Goal: Information Seeking & Learning: Learn about a topic

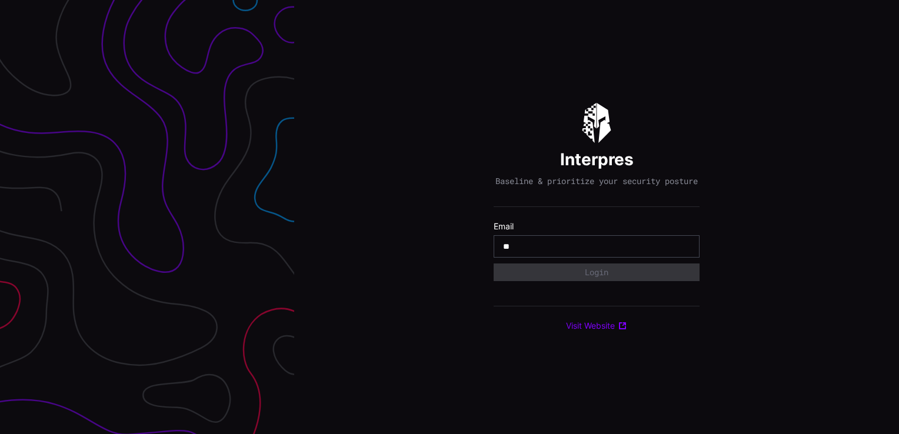
type input "**********"
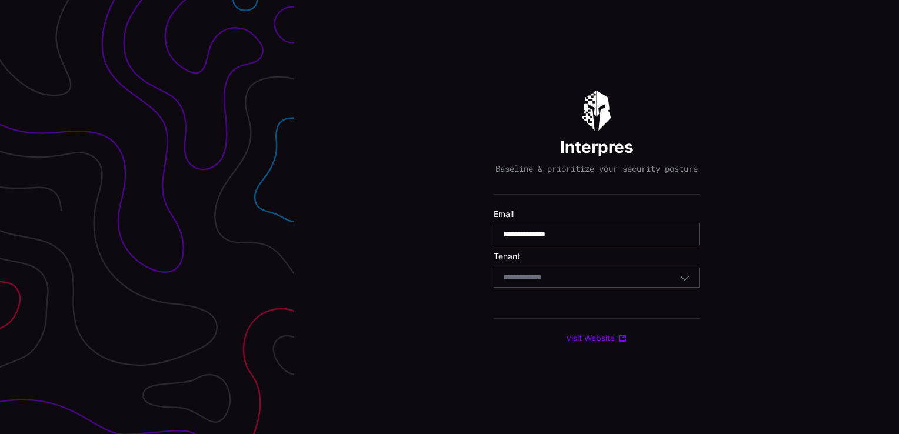
click at [545, 287] on body "**********" at bounding box center [449, 217] width 899 height 434
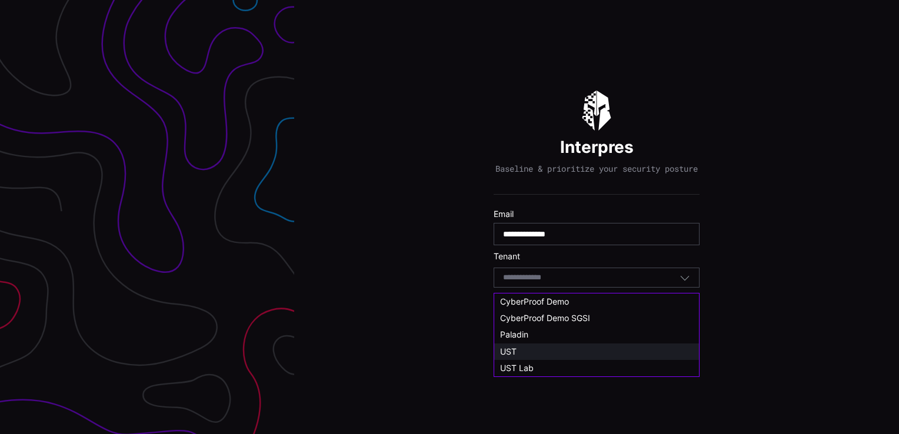
click at [519, 349] on div "UST" at bounding box center [596, 352] width 193 height 11
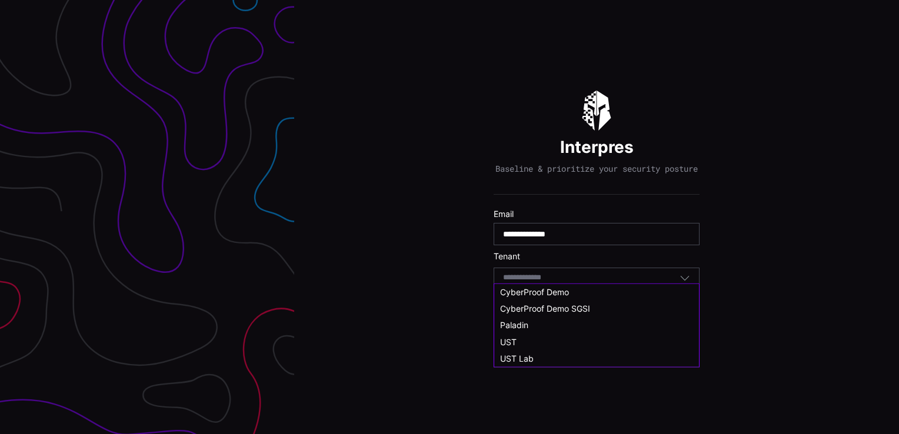
click at [514, 282] on input at bounding box center [528, 278] width 51 height 10
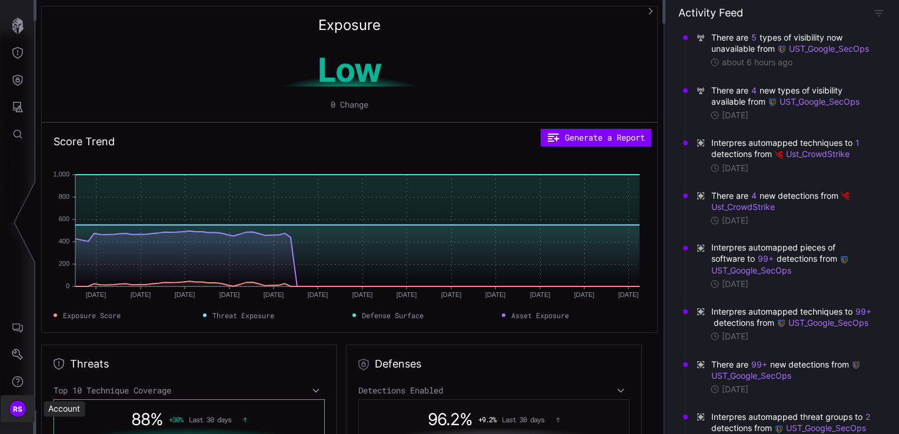
click at [19, 407] on span "RS" at bounding box center [18, 409] width 10 height 12
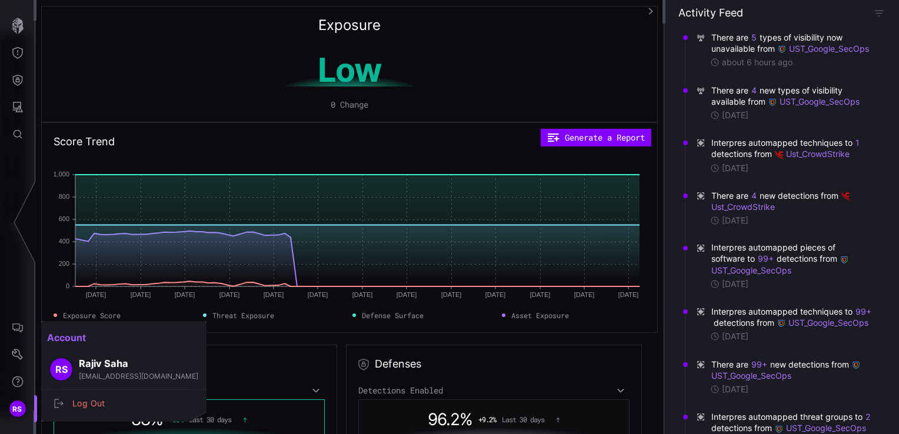
click at [13, 351] on div at bounding box center [449, 217] width 899 height 434
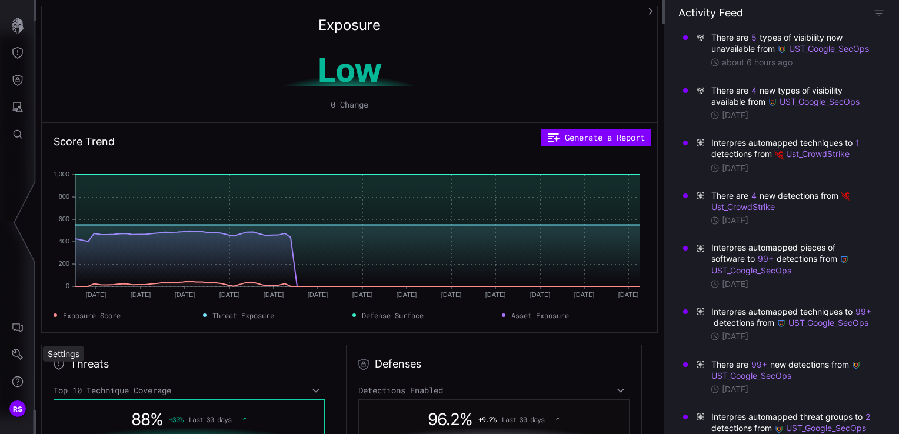
click at [69, 354] on div "Settings" at bounding box center [63, 354] width 41 height 15
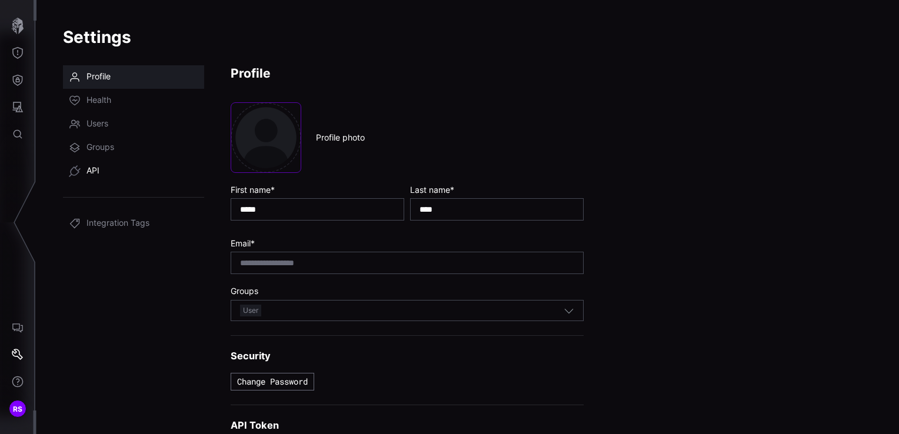
click at [95, 168] on span "API" at bounding box center [92, 171] width 13 height 12
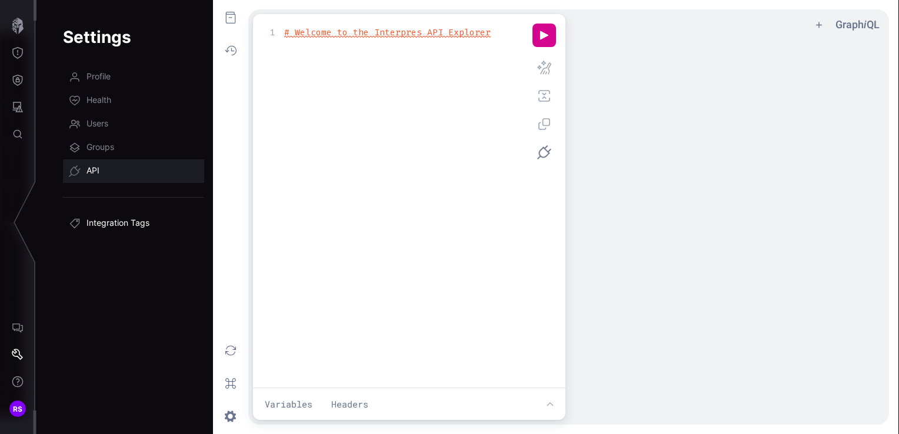
click at [129, 222] on span "Integration Tags" at bounding box center [117, 224] width 63 height 12
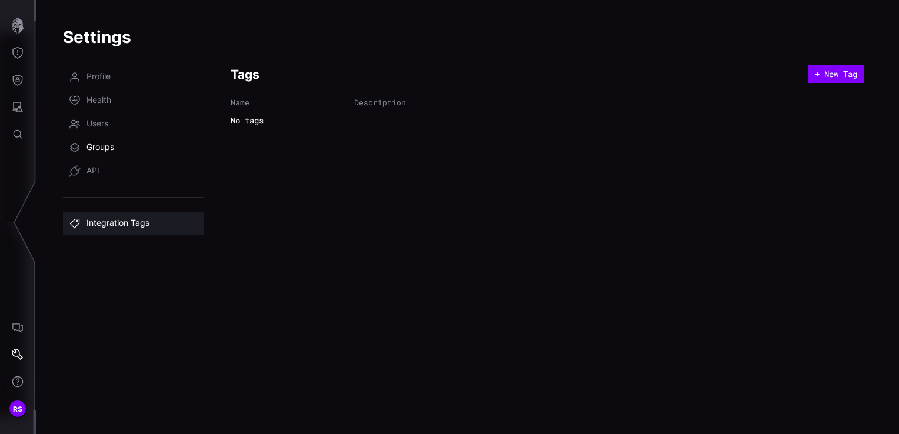
click at [98, 145] on span "Groups" at bounding box center [100, 148] width 28 height 12
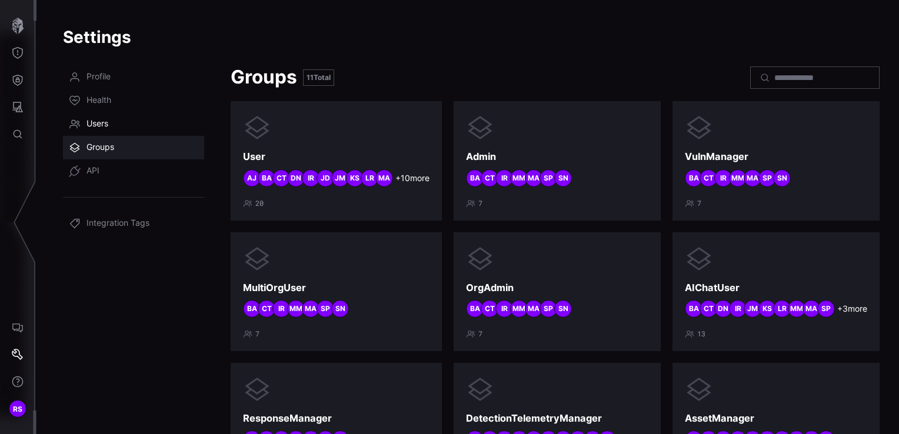
click at [98, 121] on span "Users" at bounding box center [97, 124] width 22 height 12
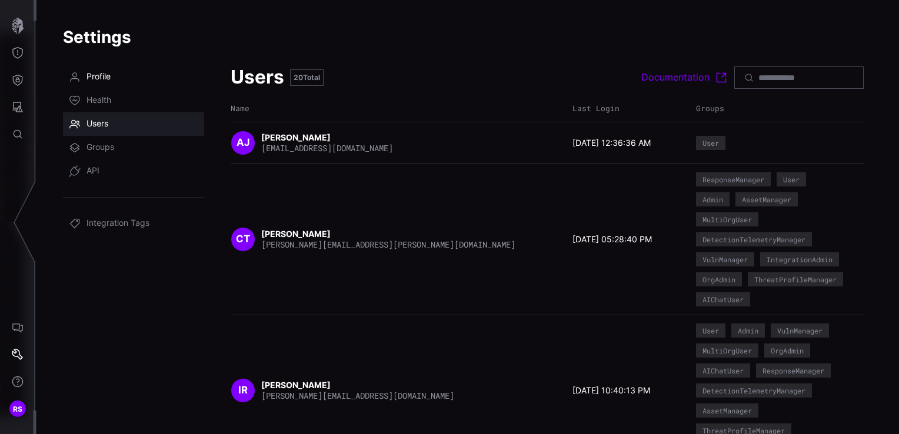
click at [99, 81] on span "Profile" at bounding box center [98, 77] width 24 height 12
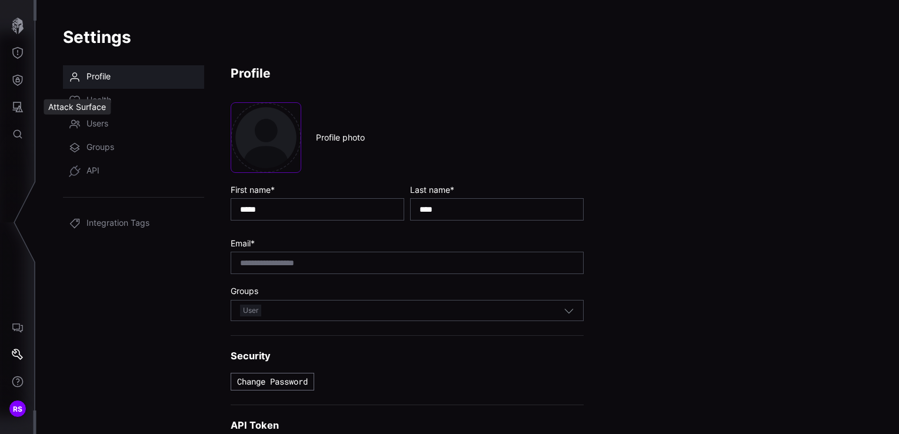
click at [89, 109] on div "Attack Surface" at bounding box center [77, 106] width 67 height 15
click at [19, 105] on icon "Attack Surface" at bounding box center [18, 107] width 11 height 11
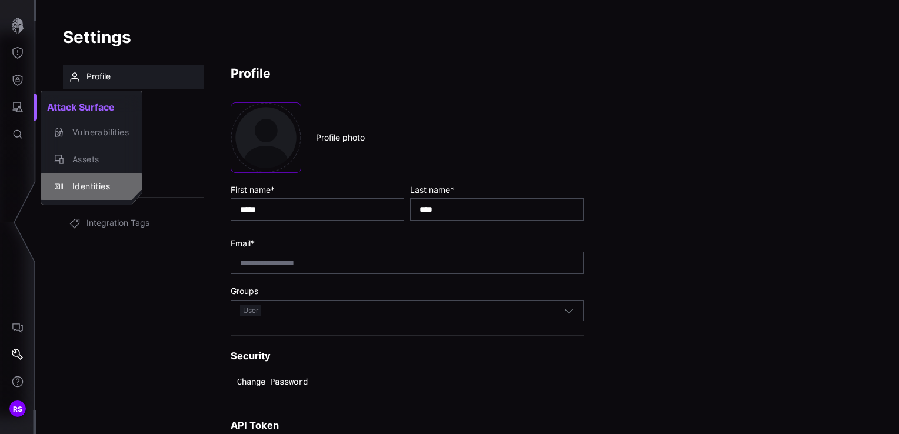
click at [82, 187] on div "Identities" at bounding box center [97, 186] width 62 height 15
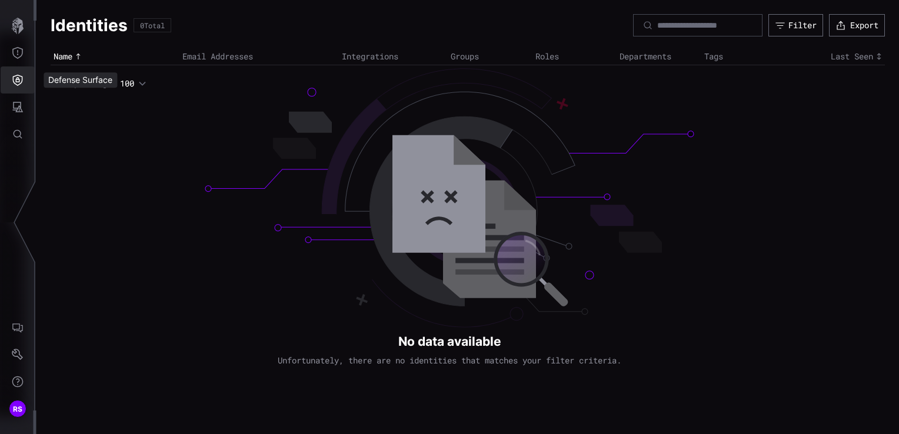
click at [17, 79] on icon "Defense Surface" at bounding box center [18, 80] width 12 height 12
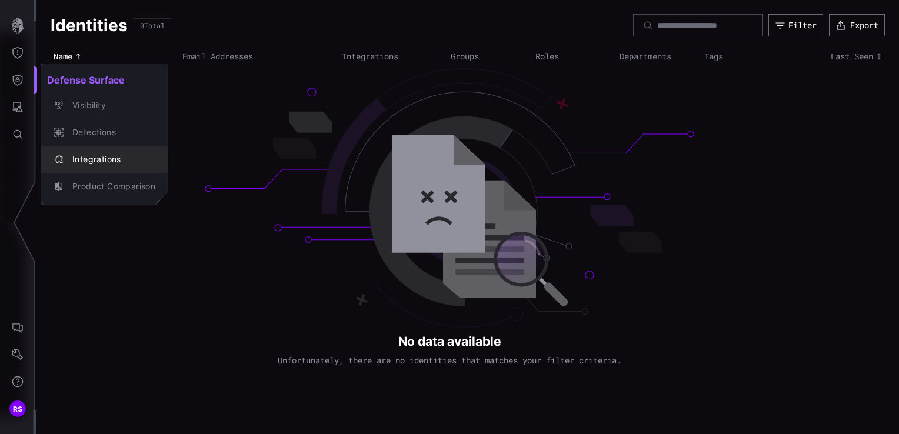
click at [97, 161] on div "Integrations" at bounding box center [110, 159] width 89 height 15
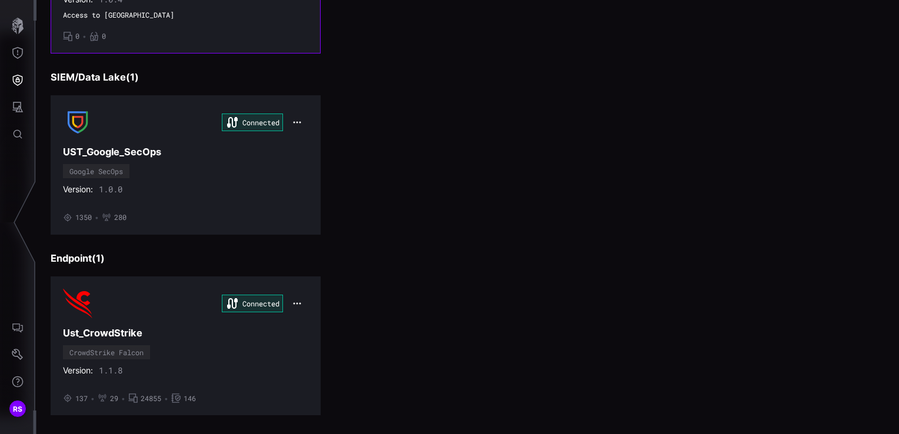
scroll to position [265, 0]
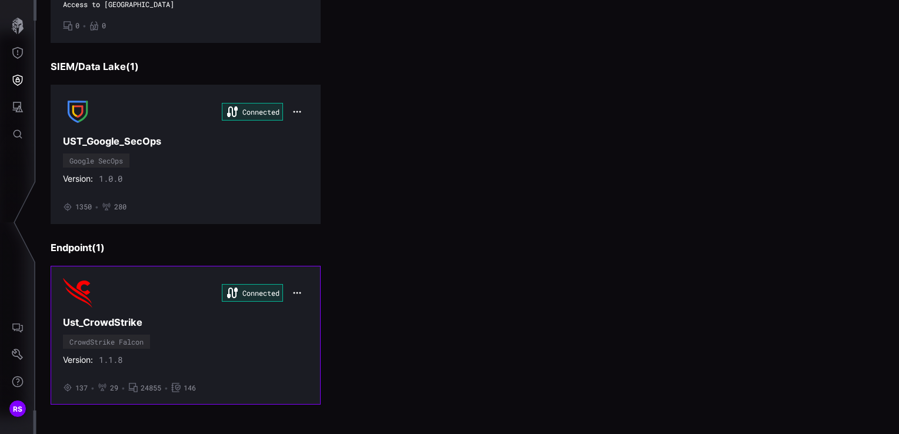
click at [292, 291] on icon "button" at bounding box center [296, 292] width 9 height 9
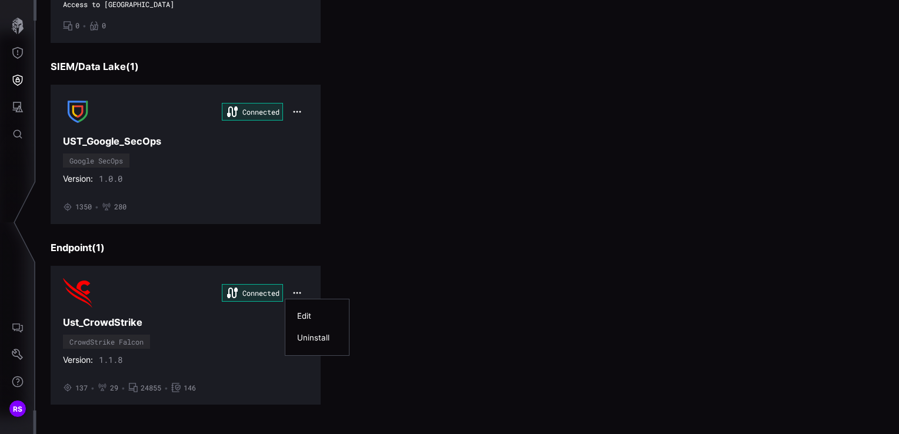
click at [302, 314] on div "Edit" at bounding box center [317, 316] width 40 height 10
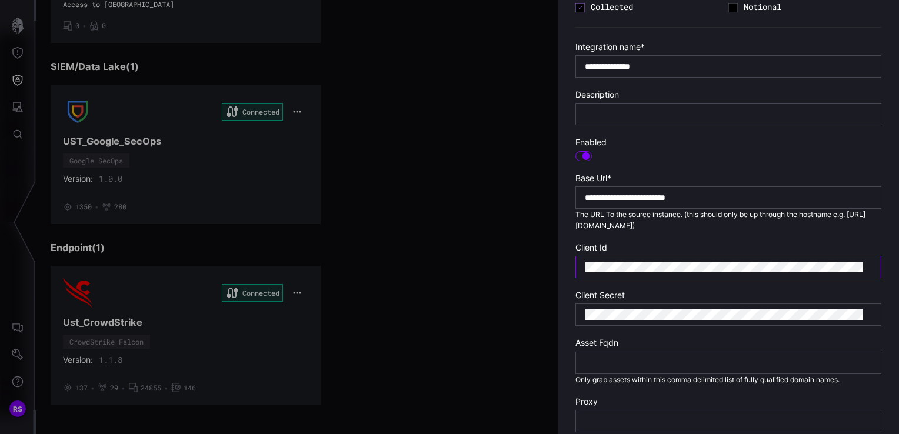
scroll to position [230, 0]
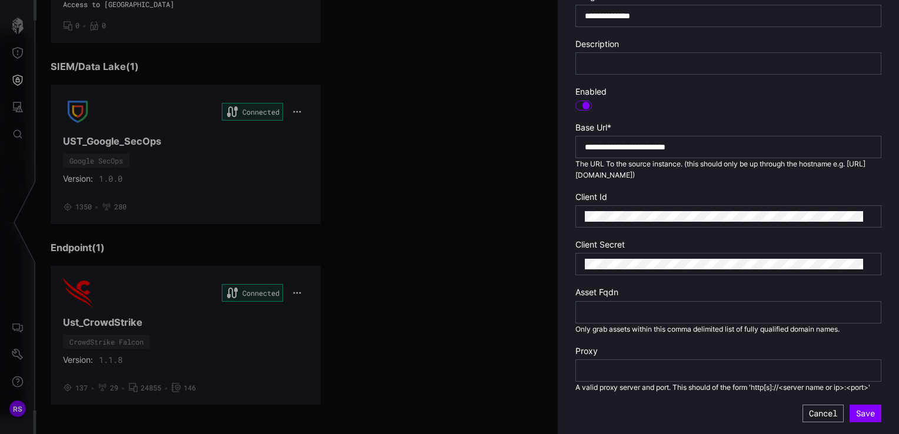
click at [803, 415] on button "Cancel" at bounding box center [823, 414] width 41 height 18
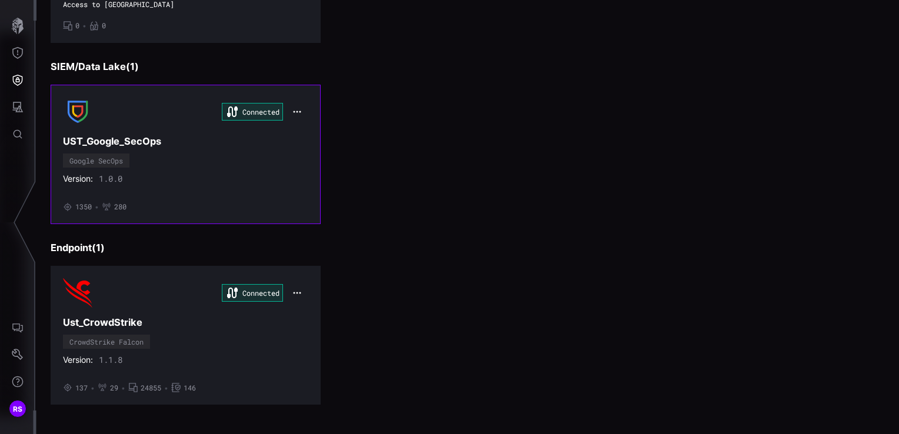
click at [294, 112] on icon "button" at bounding box center [296, 111] width 9 height 9
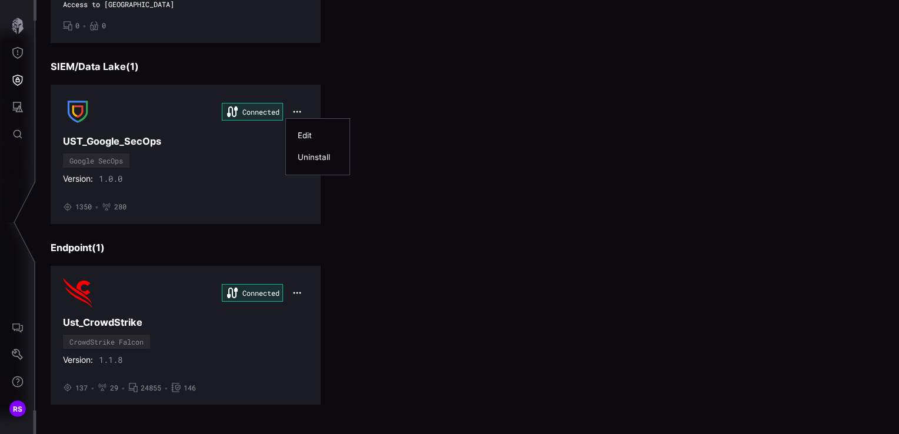
click at [297, 131] on div "Edit" at bounding box center [318, 136] width 52 height 22
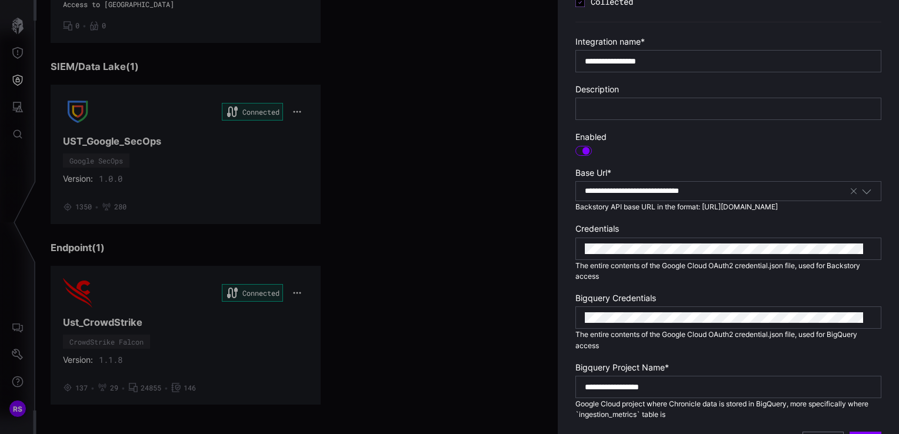
scroll to position [202, 0]
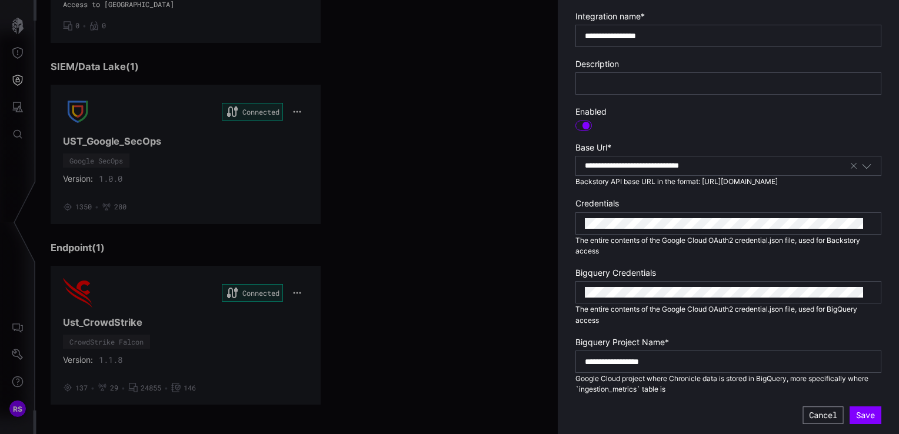
click at [812, 411] on button "Cancel" at bounding box center [823, 416] width 41 height 18
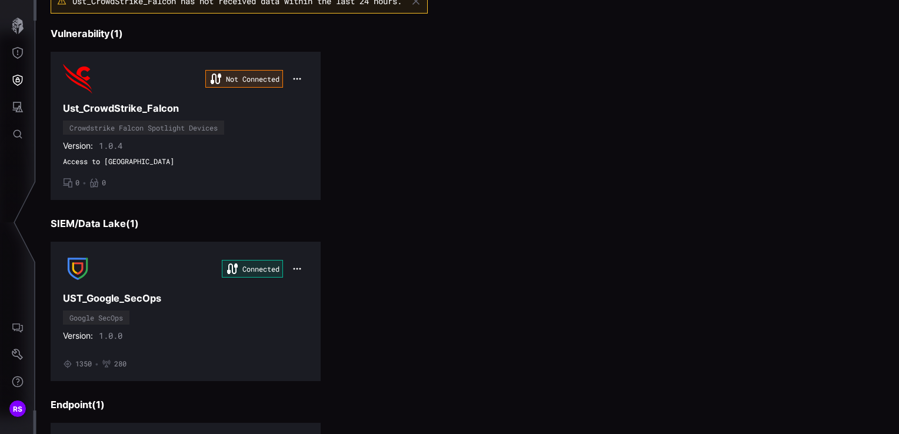
scroll to position [89, 0]
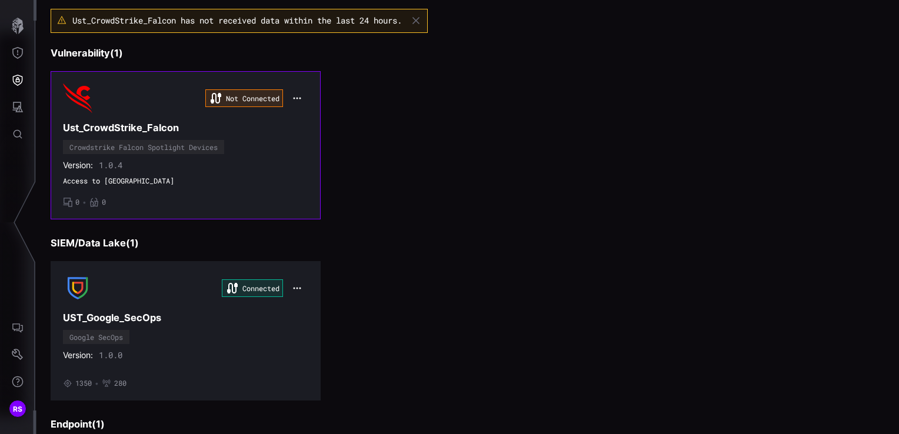
click at [294, 98] on icon "button" at bounding box center [298, 98] width 8 height 2
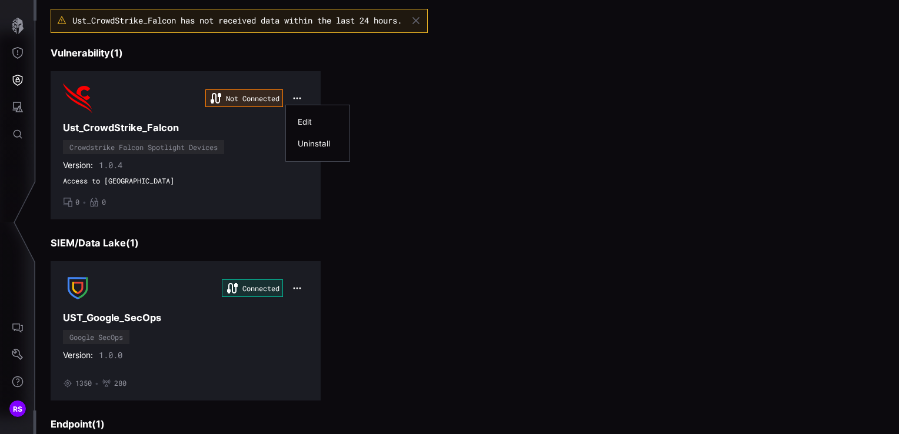
click at [295, 119] on div "Edit" at bounding box center [318, 122] width 52 height 22
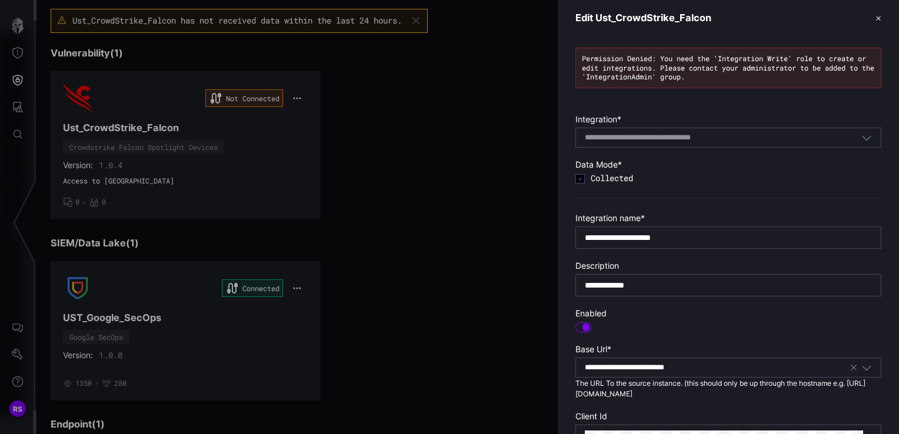
click at [876, 14] on button "✕" at bounding box center [879, 18] width 6 height 12
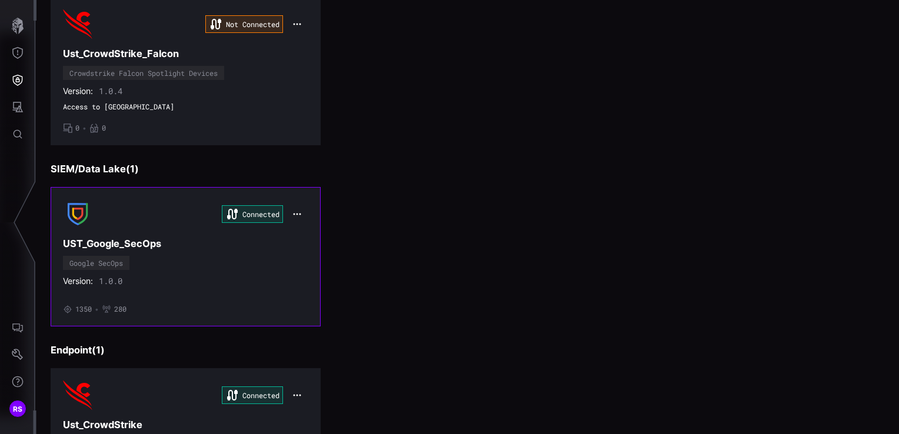
scroll to position [265, 0]
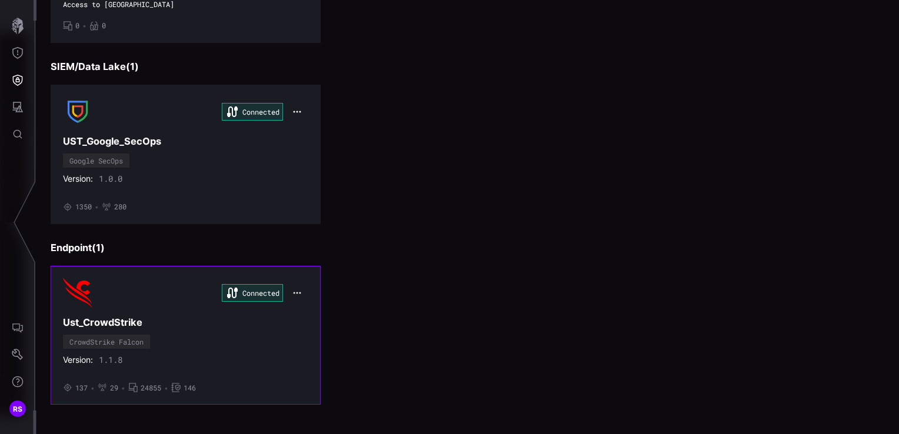
click at [296, 292] on icon "button" at bounding box center [297, 292] width 9 height 9
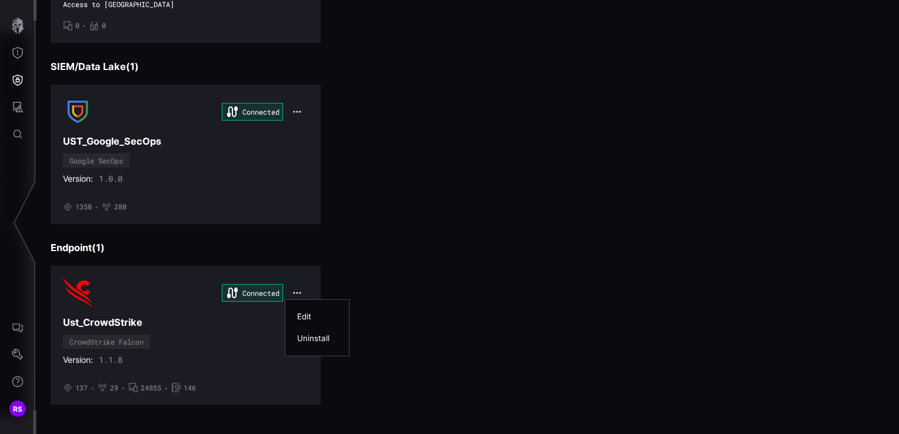
click at [303, 316] on div "Edit" at bounding box center [317, 317] width 40 height 10
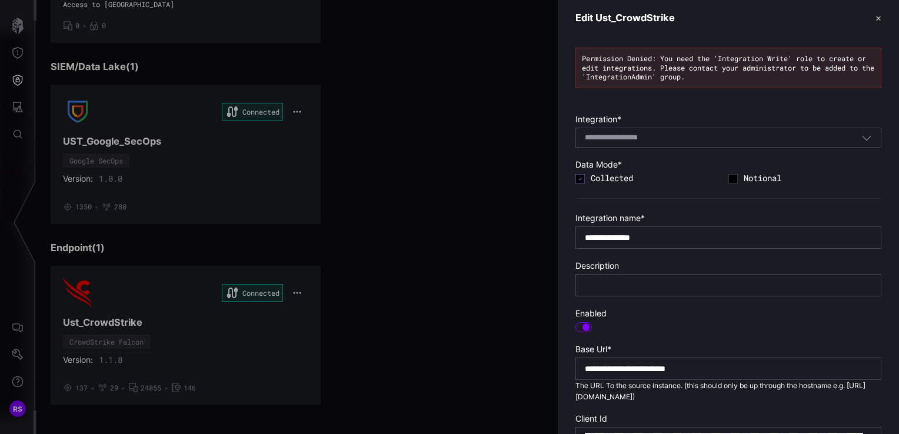
scroll to position [230, 0]
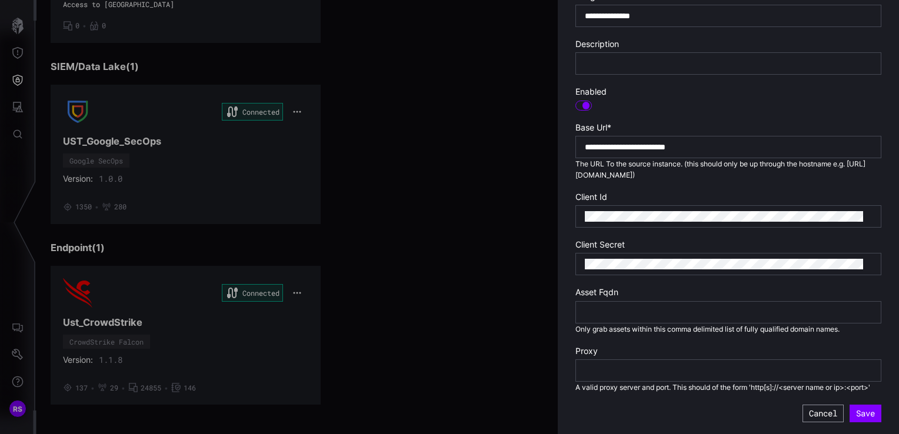
click at [805, 415] on button "Cancel" at bounding box center [823, 414] width 41 height 18
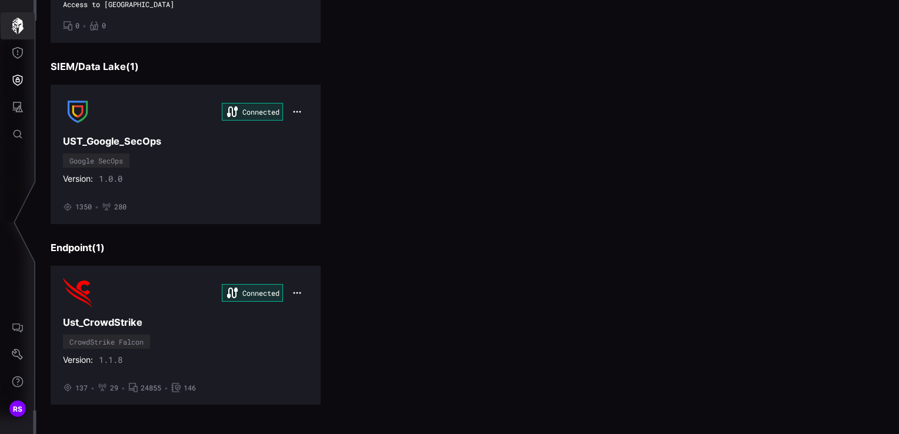
click at [19, 30] on icon "button" at bounding box center [18, 26] width 12 height 16
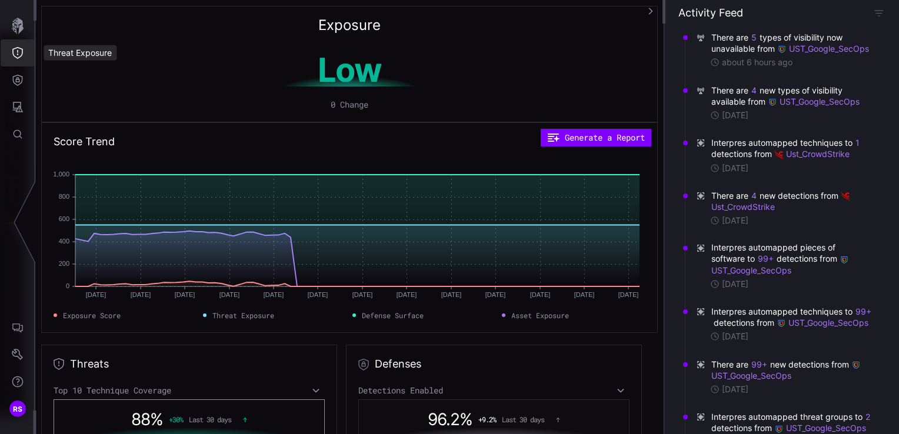
click at [16, 49] on icon "Threat Exposure" at bounding box center [18, 53] width 12 height 12
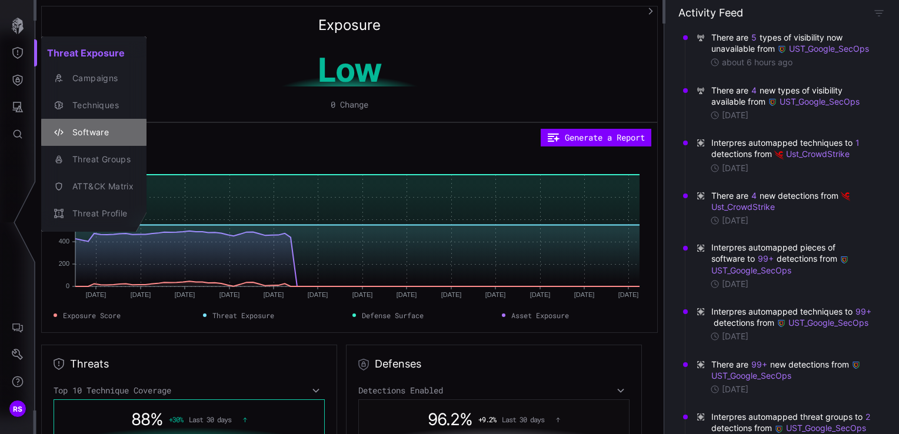
click at [87, 131] on div "Software" at bounding box center [99, 132] width 67 height 15
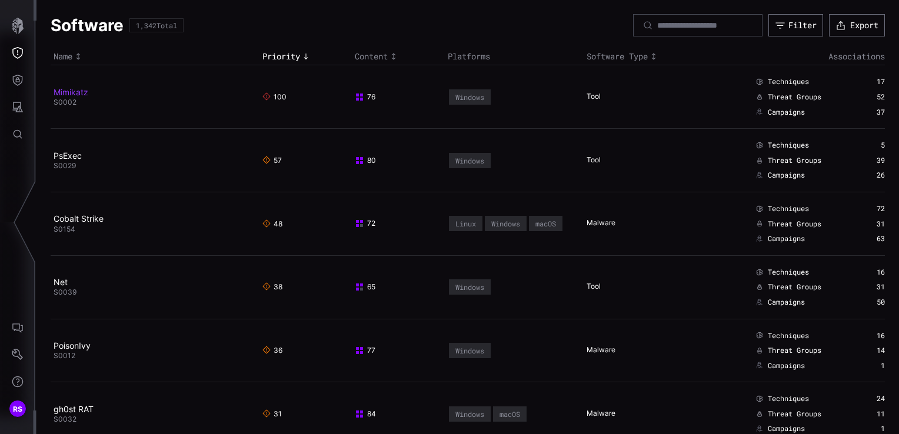
click at [81, 89] on link "Mimikatz" at bounding box center [71, 92] width 35 height 10
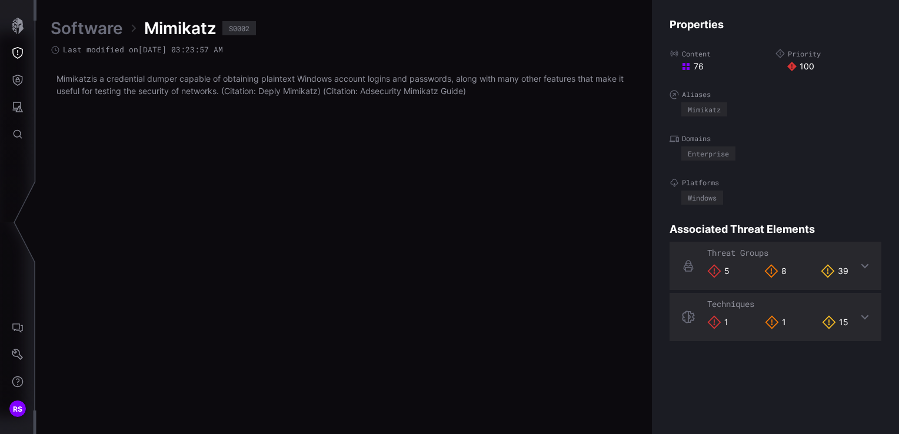
scroll to position [2504, 593]
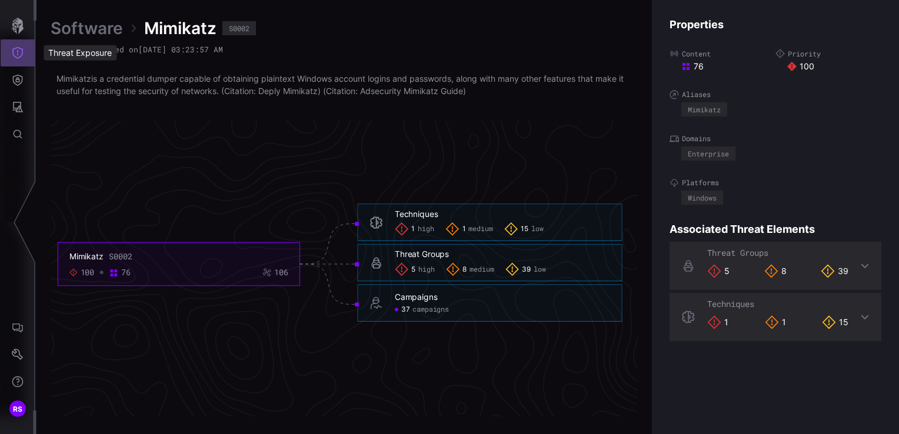
click at [18, 53] on icon "Threat Exposure" at bounding box center [18, 53] width 12 height 12
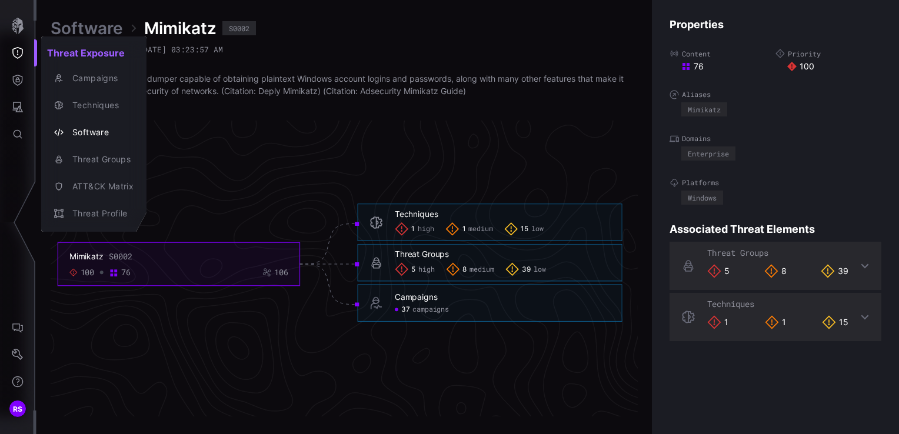
click at [18, 76] on div at bounding box center [449, 217] width 899 height 434
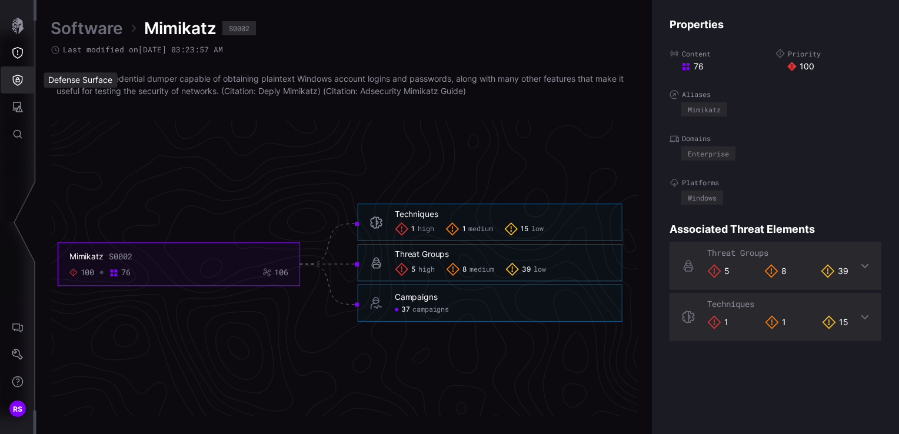
click at [17, 79] on icon "Defense Surface" at bounding box center [18, 80] width 12 height 12
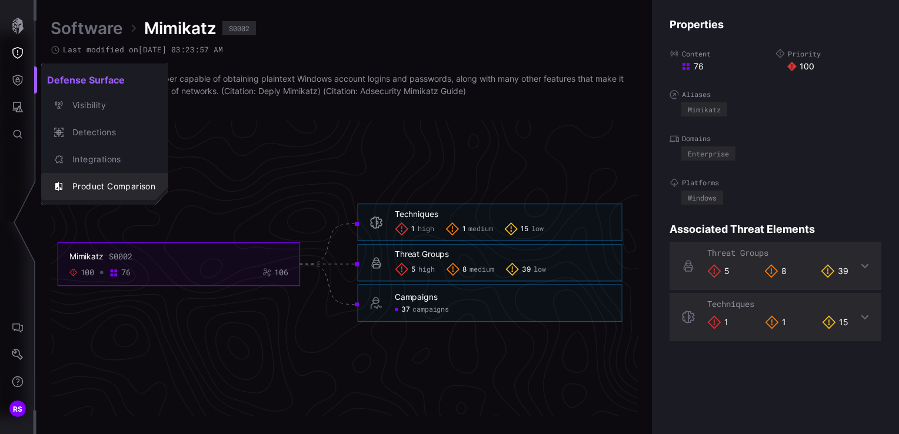
click at [80, 184] on div "Product Comparison" at bounding box center [110, 186] width 89 height 15
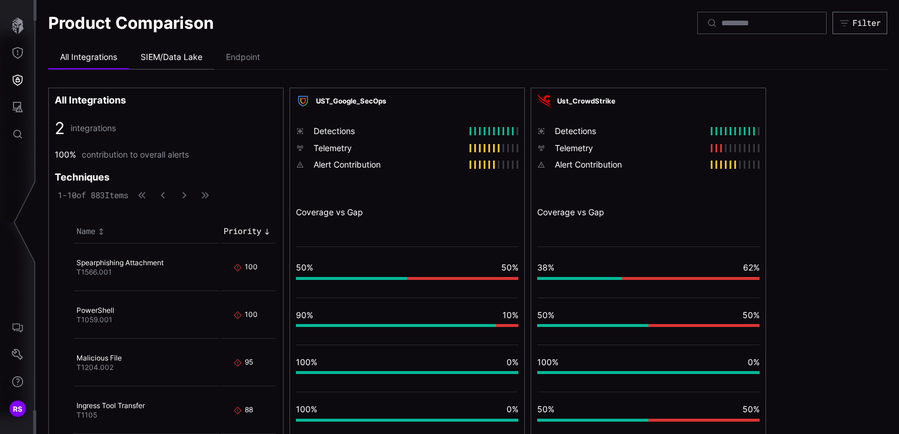
click at [154, 56] on li "SIEM/Data Lake" at bounding box center [171, 58] width 85 height 24
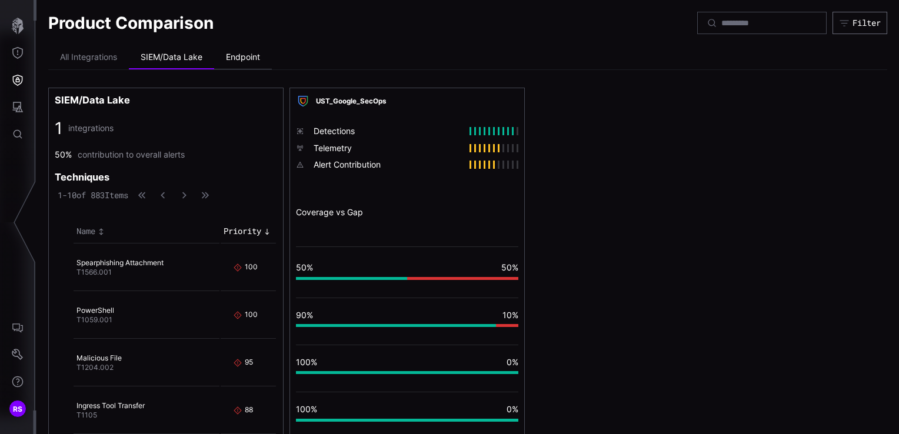
click at [243, 58] on li "Endpoint" at bounding box center [243, 58] width 58 height 24
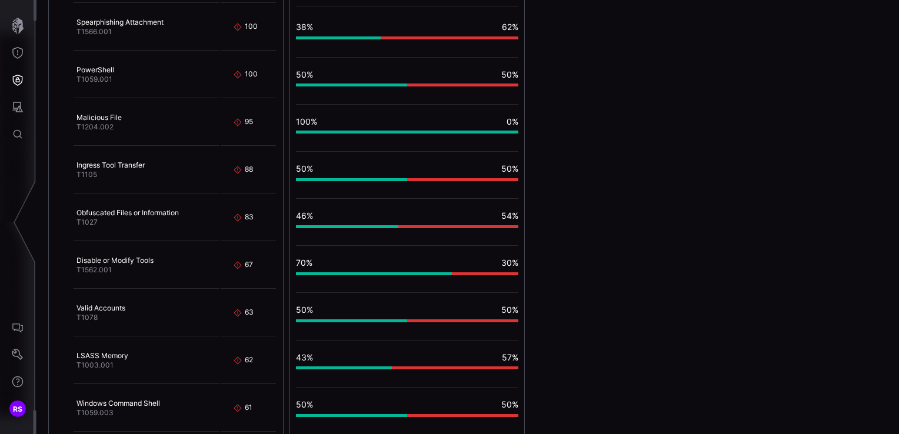
scroll to position [294, 0]
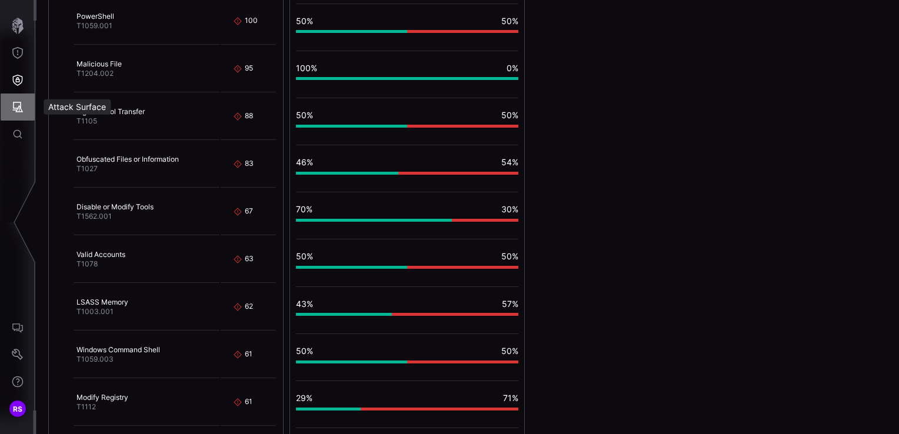
click at [17, 106] on icon "Attack Surface" at bounding box center [18, 107] width 12 height 12
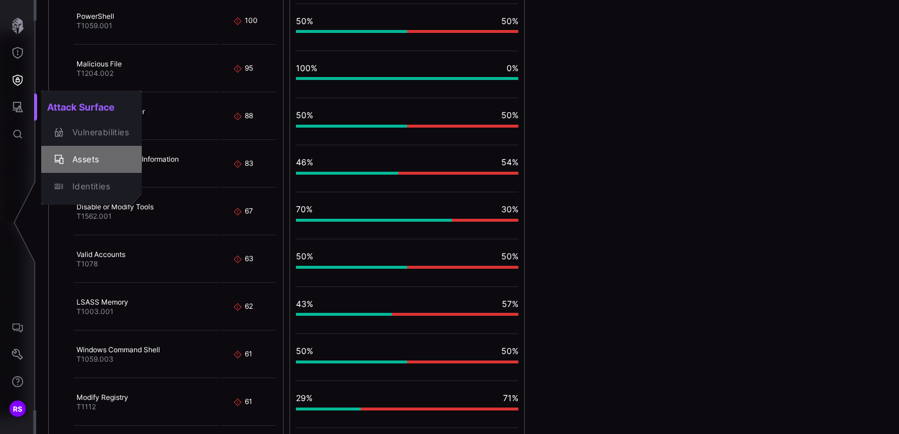
click at [91, 156] on div "Assets" at bounding box center [97, 159] width 62 height 15
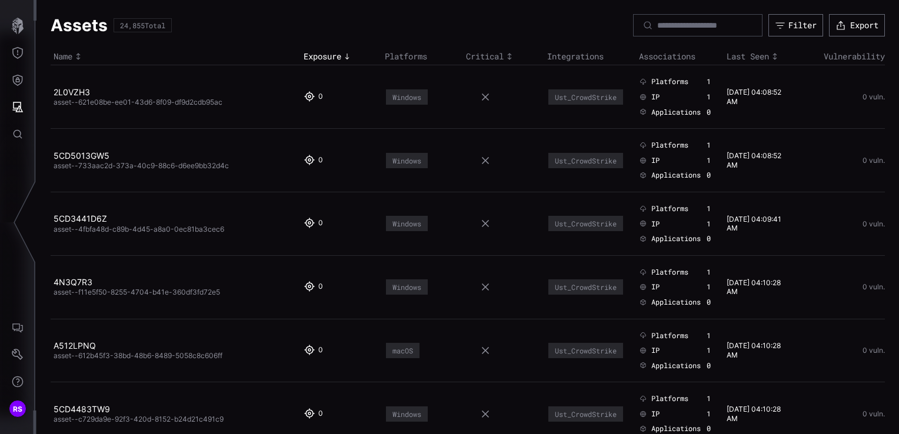
click at [846, 55] on th "Vulnerability" at bounding box center [843, 56] width 83 height 17
click at [312, 56] on div "Exposure" at bounding box center [341, 56] width 75 height 11
click at [18, 107] on icon "Attack Surface" at bounding box center [18, 107] width 11 height 11
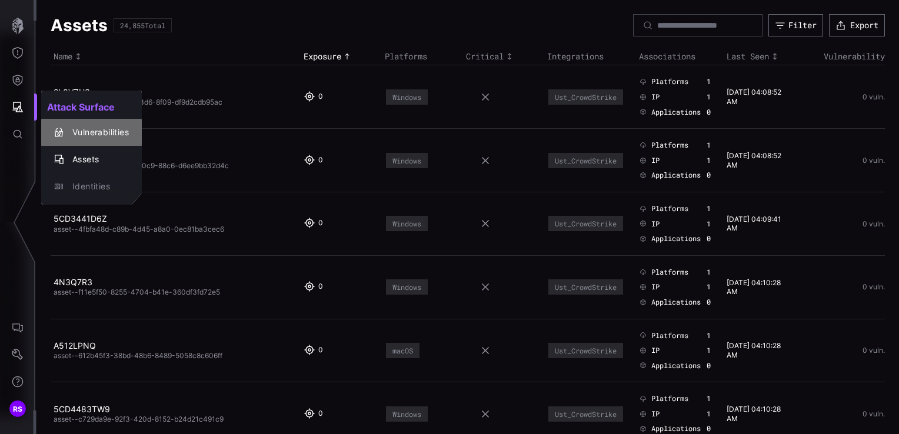
click at [84, 131] on div "Vulnerabilities" at bounding box center [97, 132] width 62 height 15
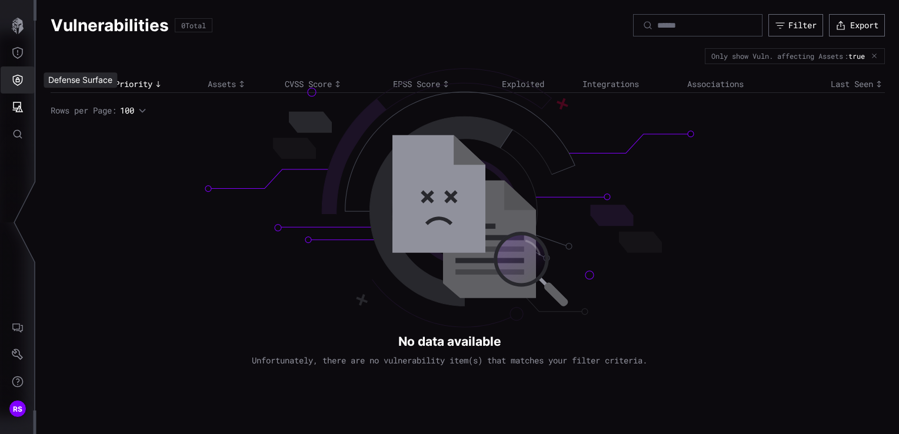
click at [16, 79] on icon "Defense Surface" at bounding box center [18, 80] width 12 height 12
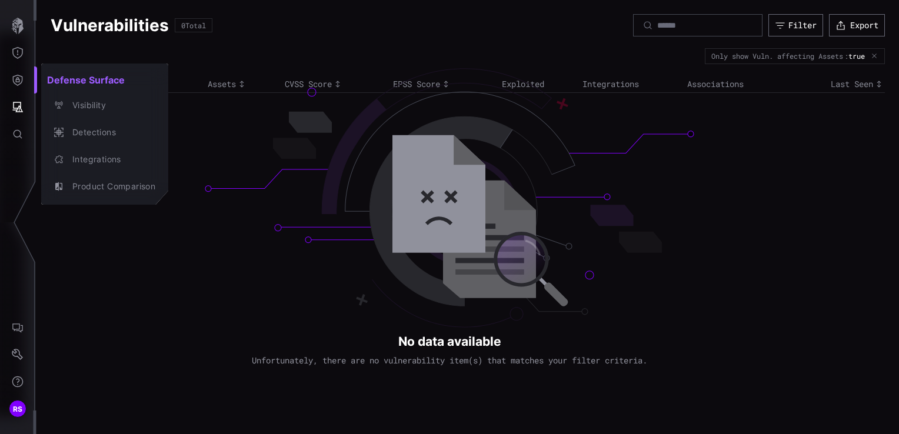
click at [14, 51] on div at bounding box center [449, 217] width 899 height 434
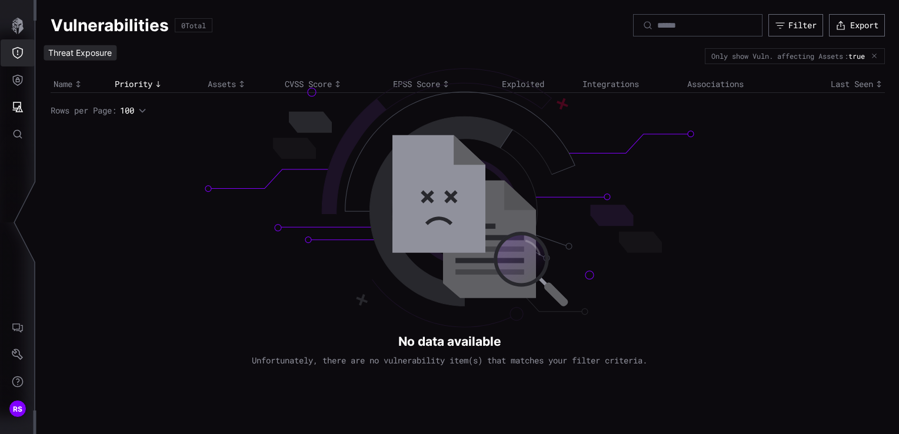
click at [18, 54] on icon "Threat Exposure" at bounding box center [17, 53] width 11 height 12
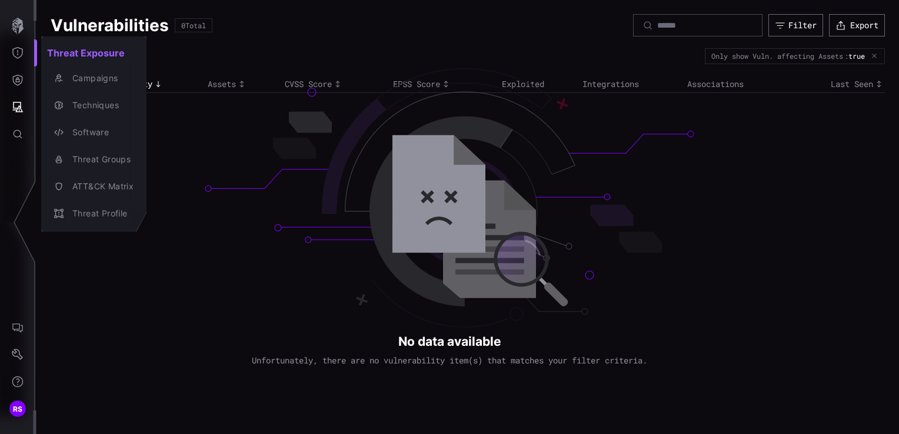
click at [14, 32] on div at bounding box center [449, 217] width 899 height 434
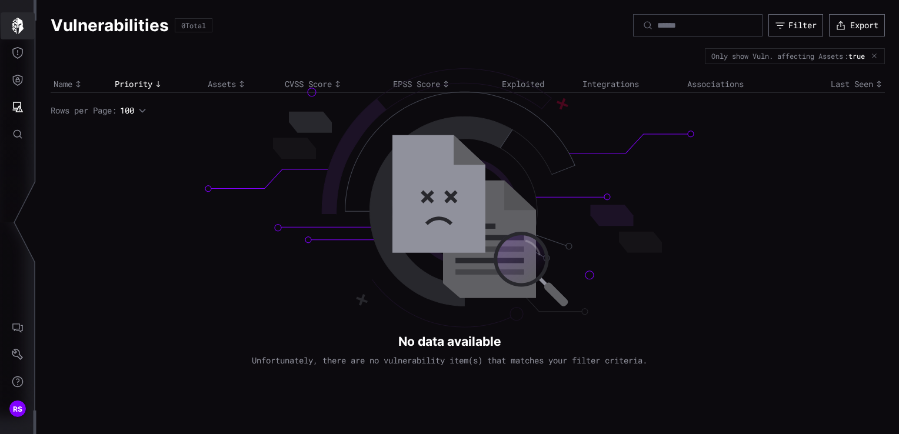
click at [16, 26] on icon "button" at bounding box center [18, 26] width 12 height 16
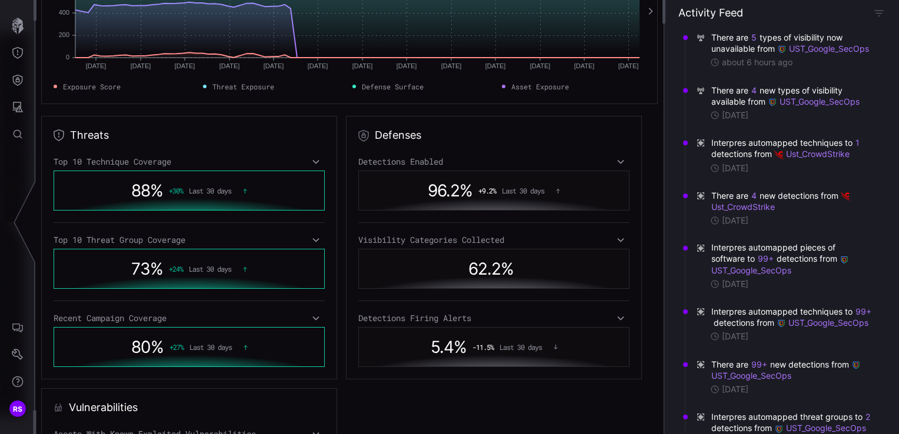
scroll to position [294, 0]
